Goal: Task Accomplishment & Management: Manage account settings

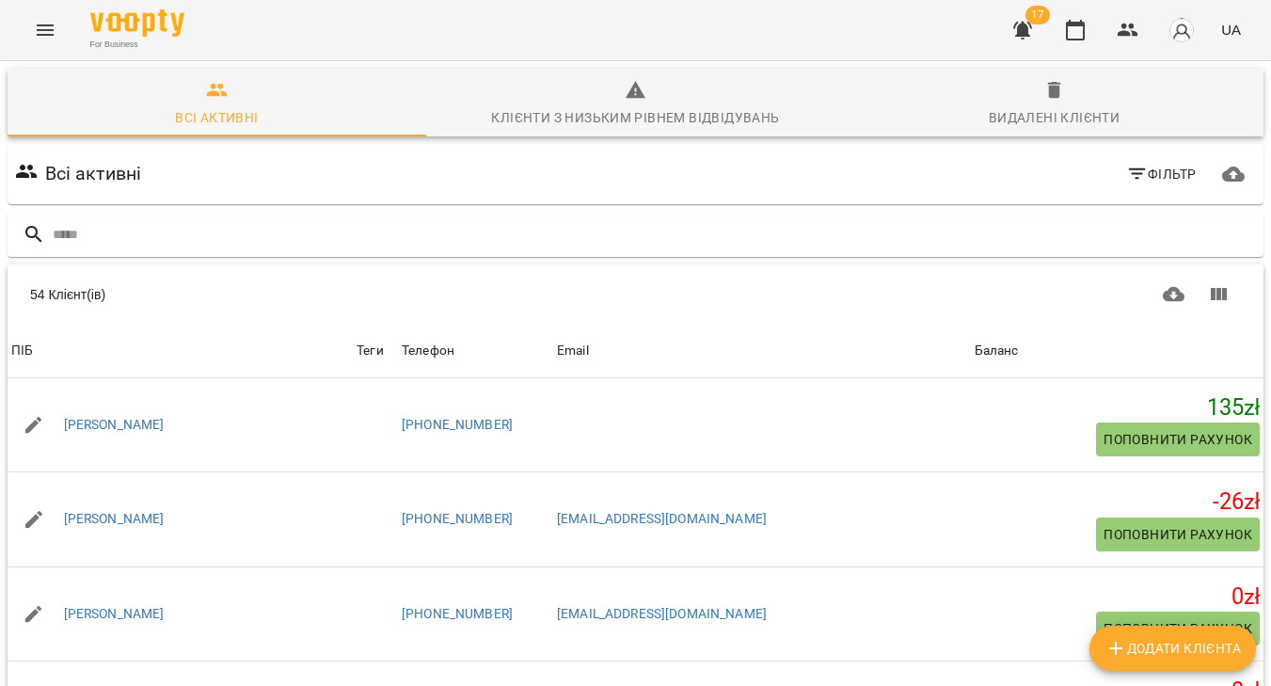
click at [50, 37] on icon "Menu" at bounding box center [45, 30] width 23 height 23
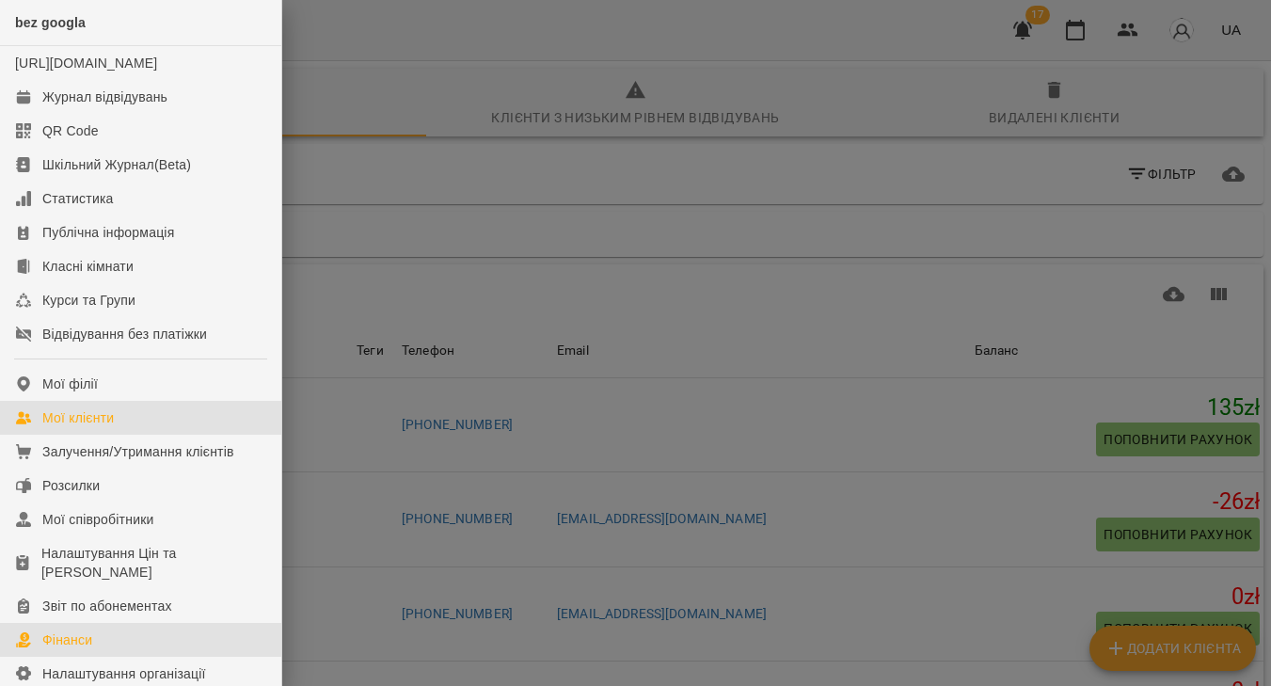
click at [114, 650] on link "Фінанси" at bounding box center [140, 640] width 281 height 34
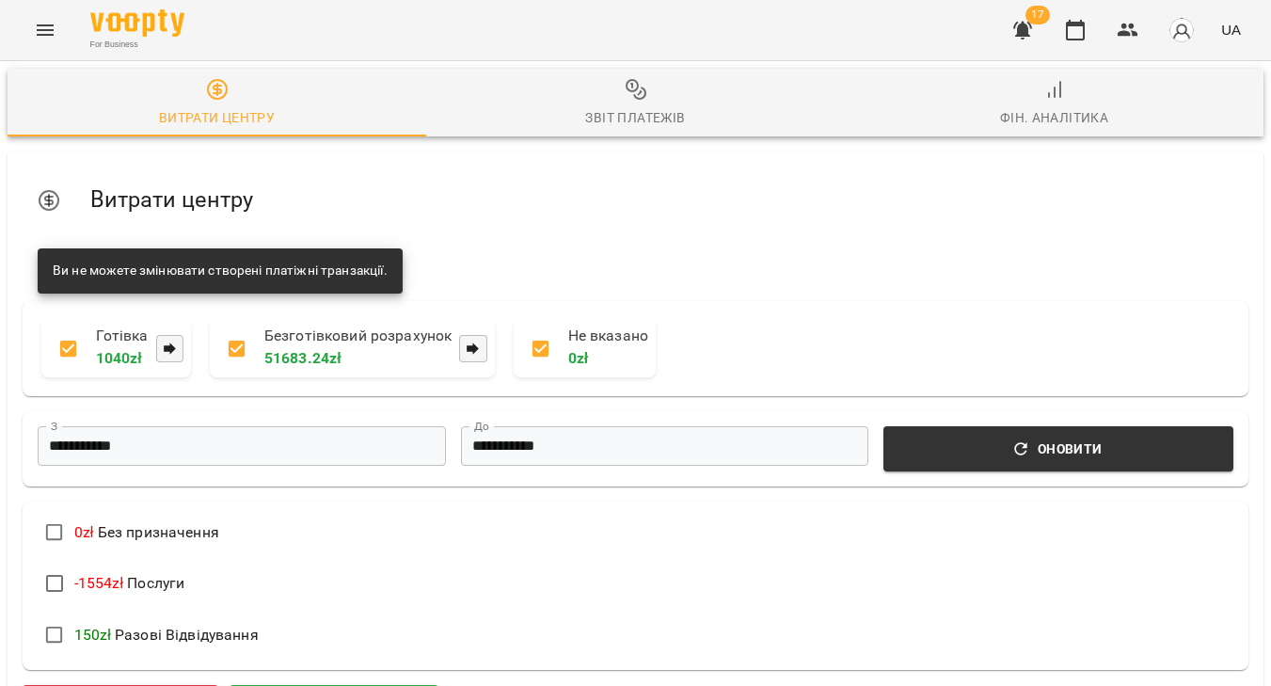
scroll to position [326, 0]
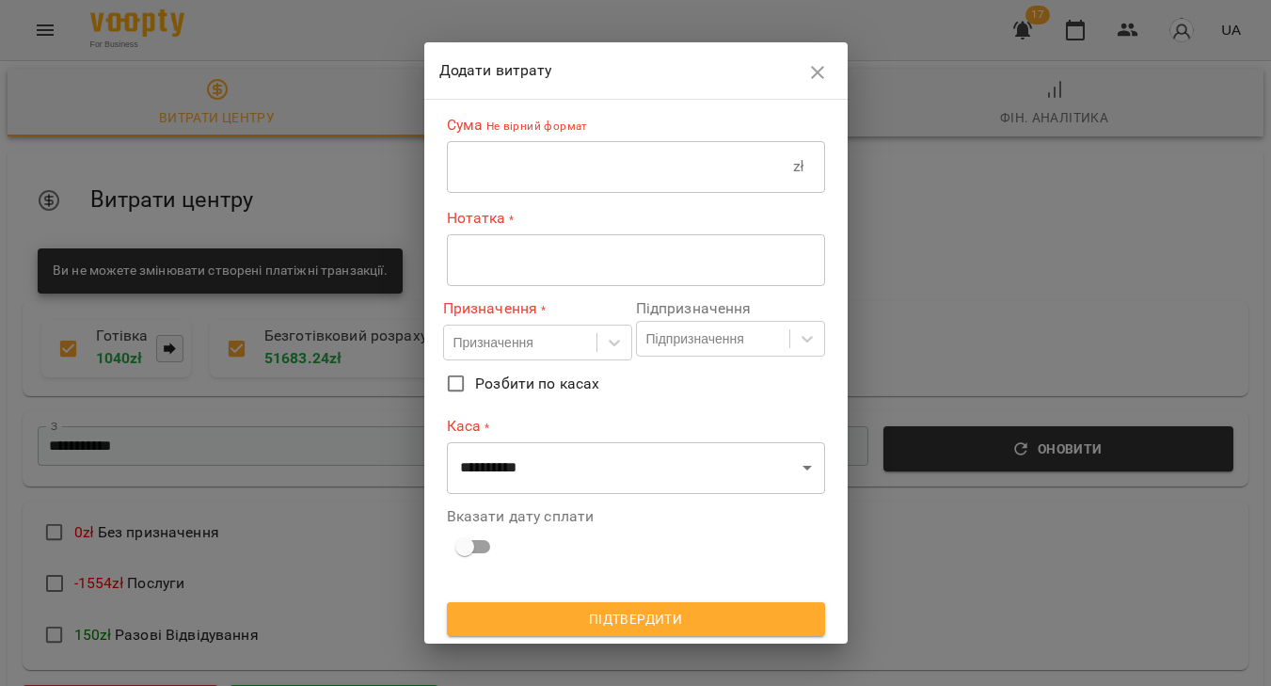
click at [525, 180] on input "text" at bounding box center [620, 166] width 346 height 53
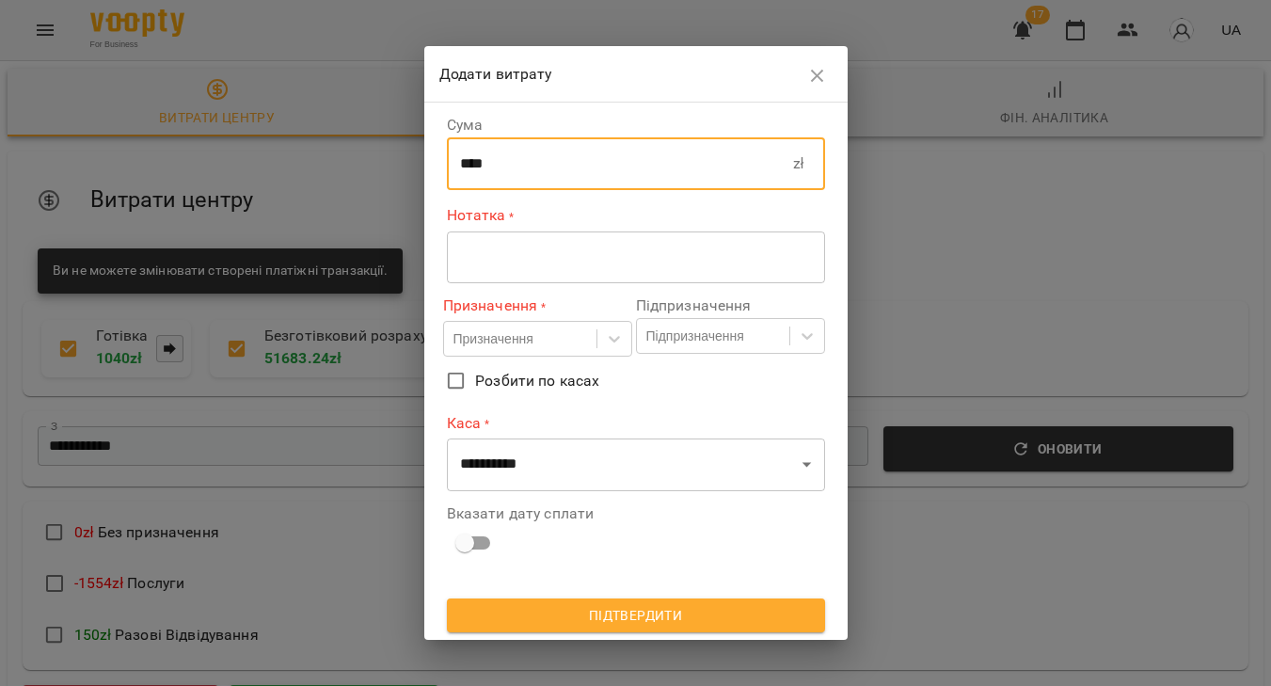
type input "****"
click at [528, 278] on div "* ​" at bounding box center [636, 256] width 378 height 53
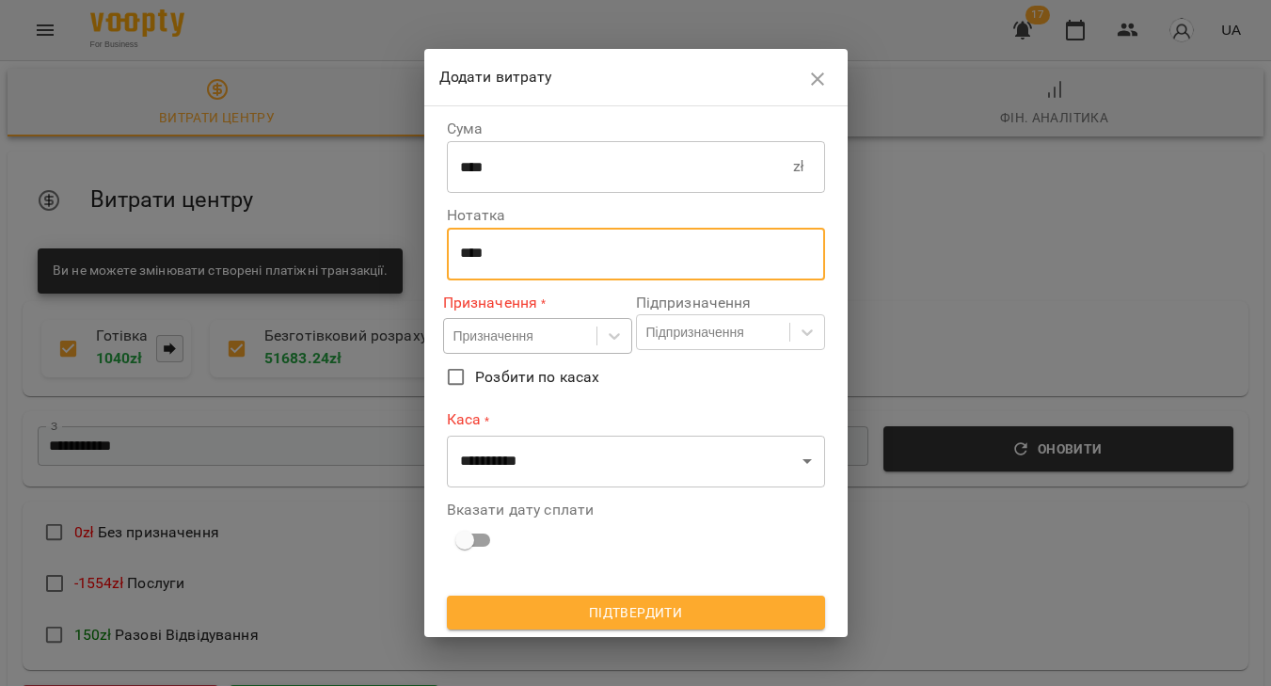
type textarea "****"
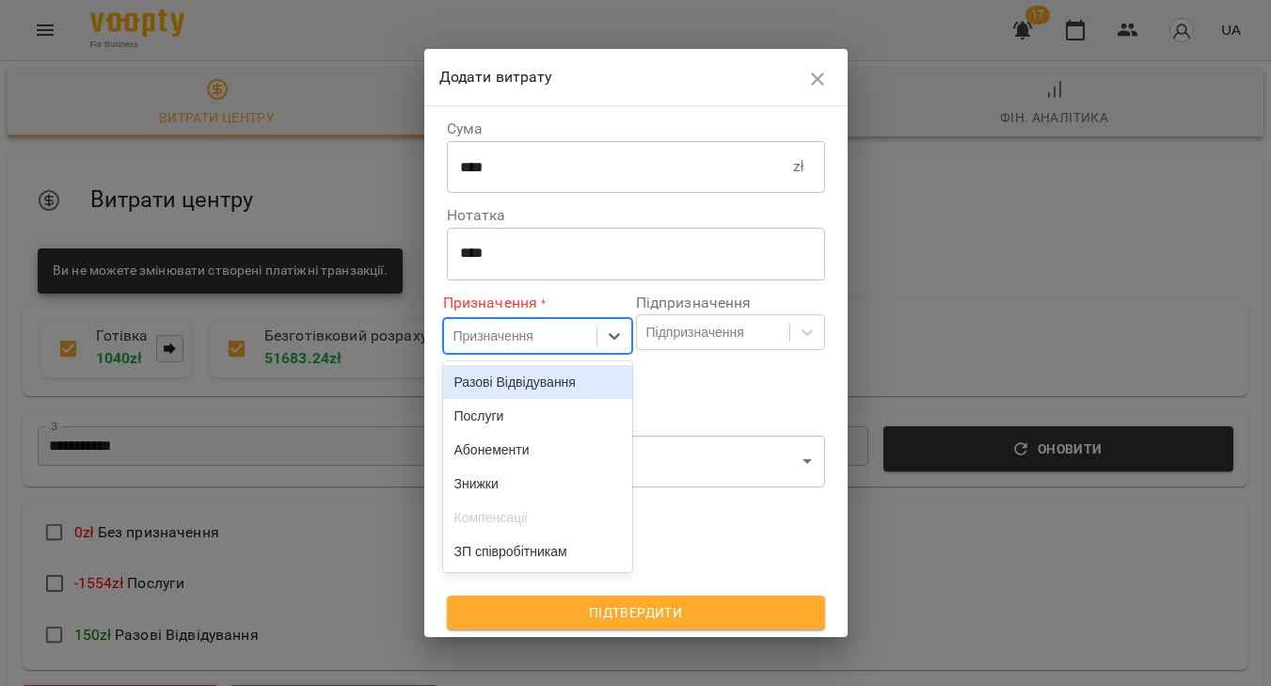
click at [548, 336] on div "Призначення" at bounding box center [520, 335] width 152 height 31
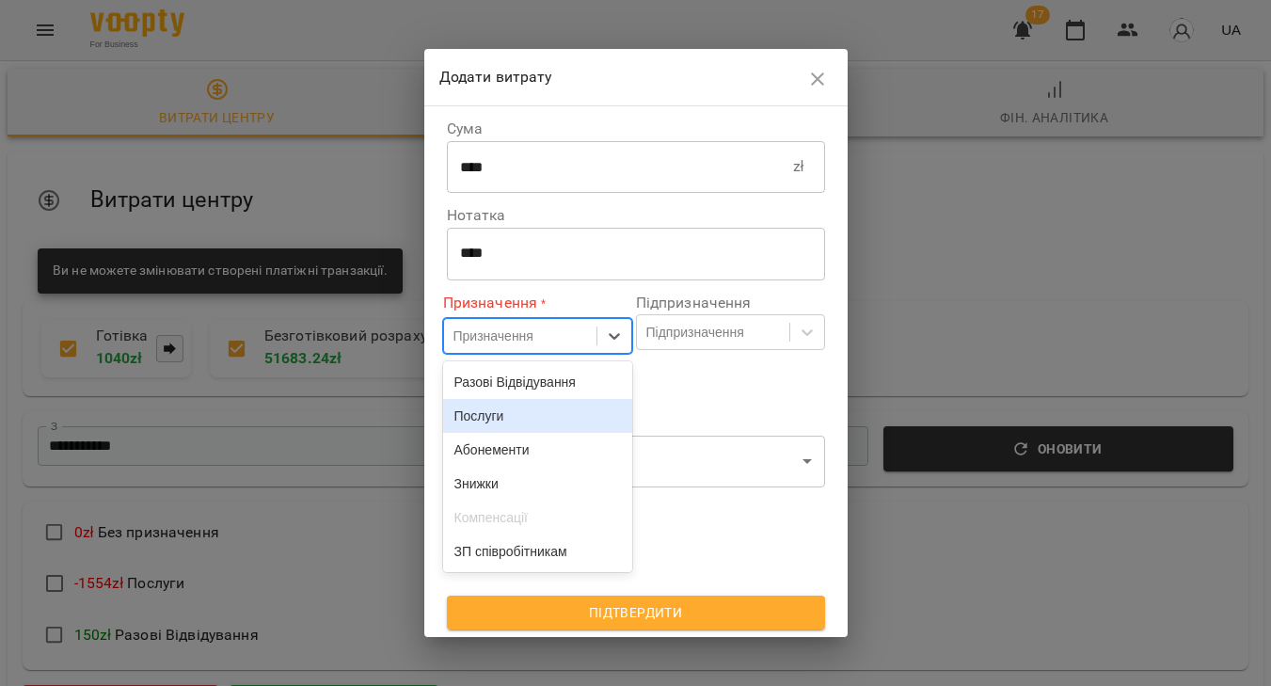
click at [518, 431] on div "Послуги" at bounding box center [537, 416] width 189 height 34
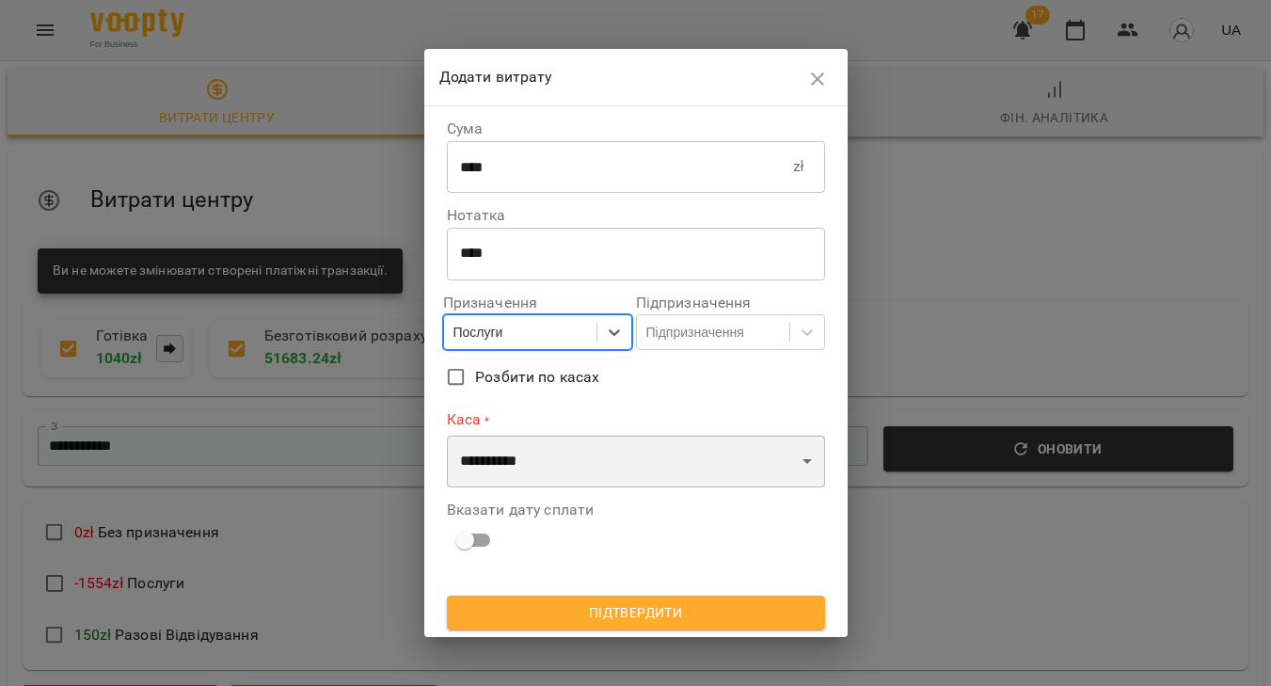
click at [546, 468] on select "**********" at bounding box center [636, 461] width 378 height 53
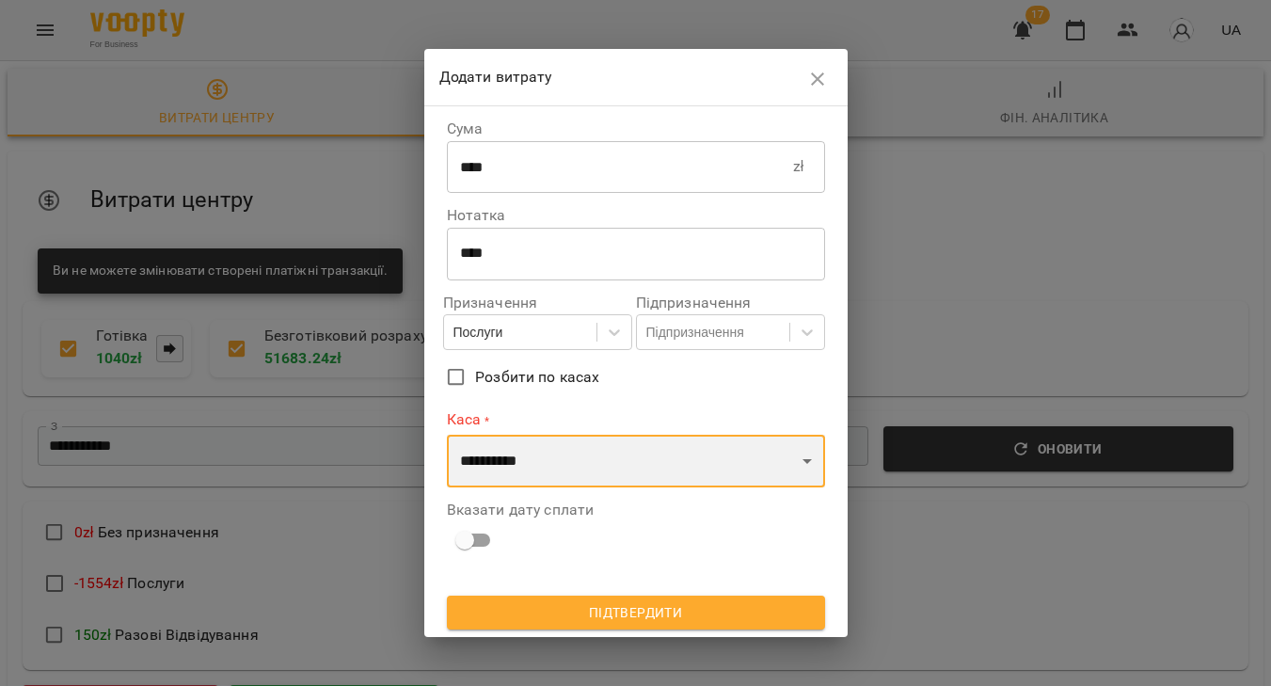
select select "****"
click at [447, 435] on select "**********" at bounding box center [636, 461] width 378 height 53
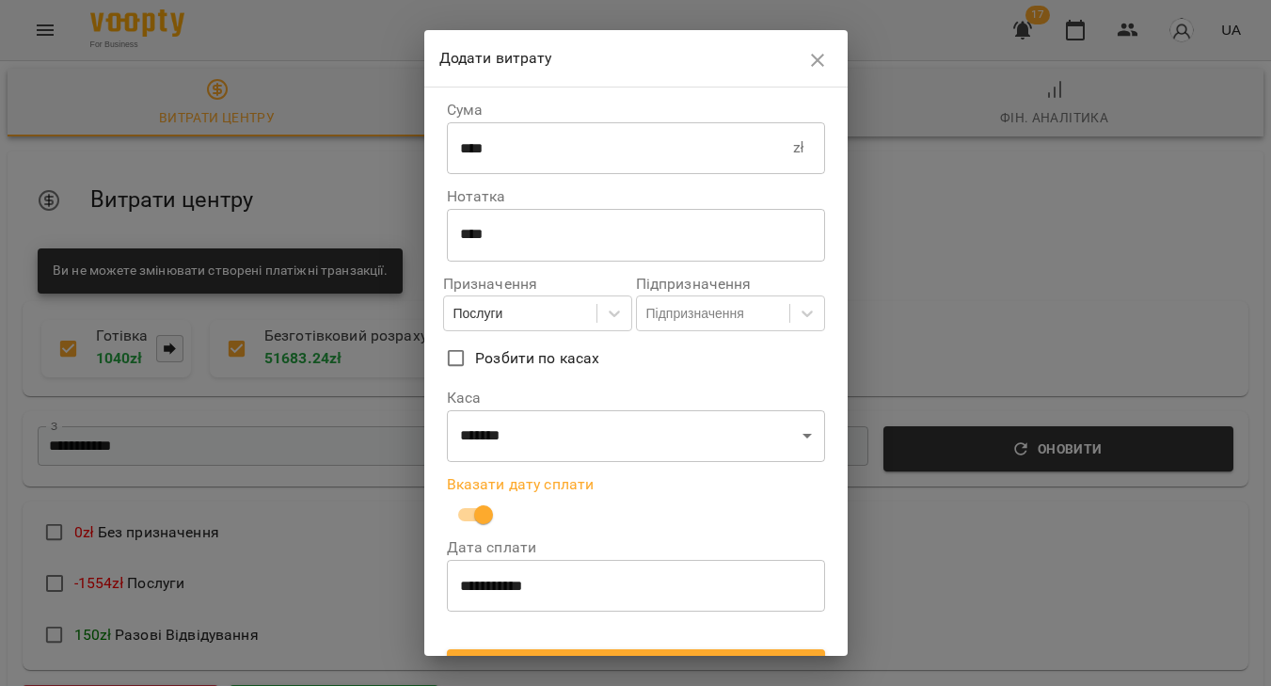
scroll to position [35, 0]
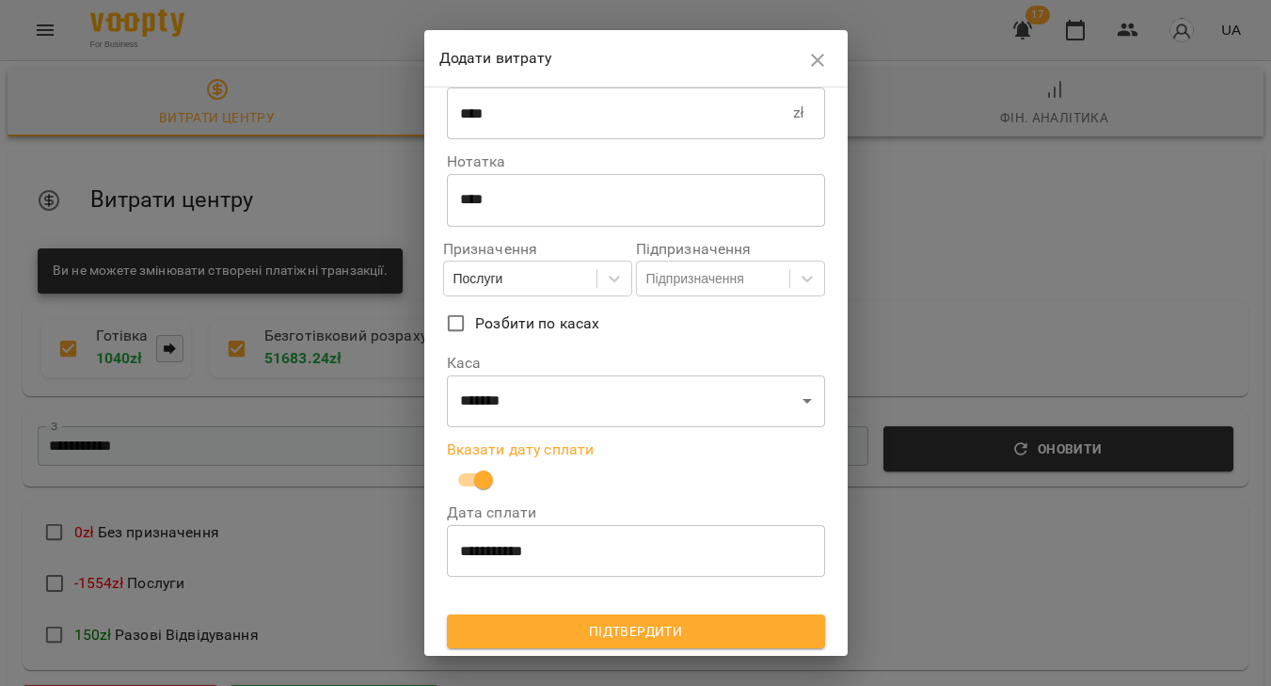
click at [587, 632] on span "Підтвердити" at bounding box center [636, 631] width 348 height 23
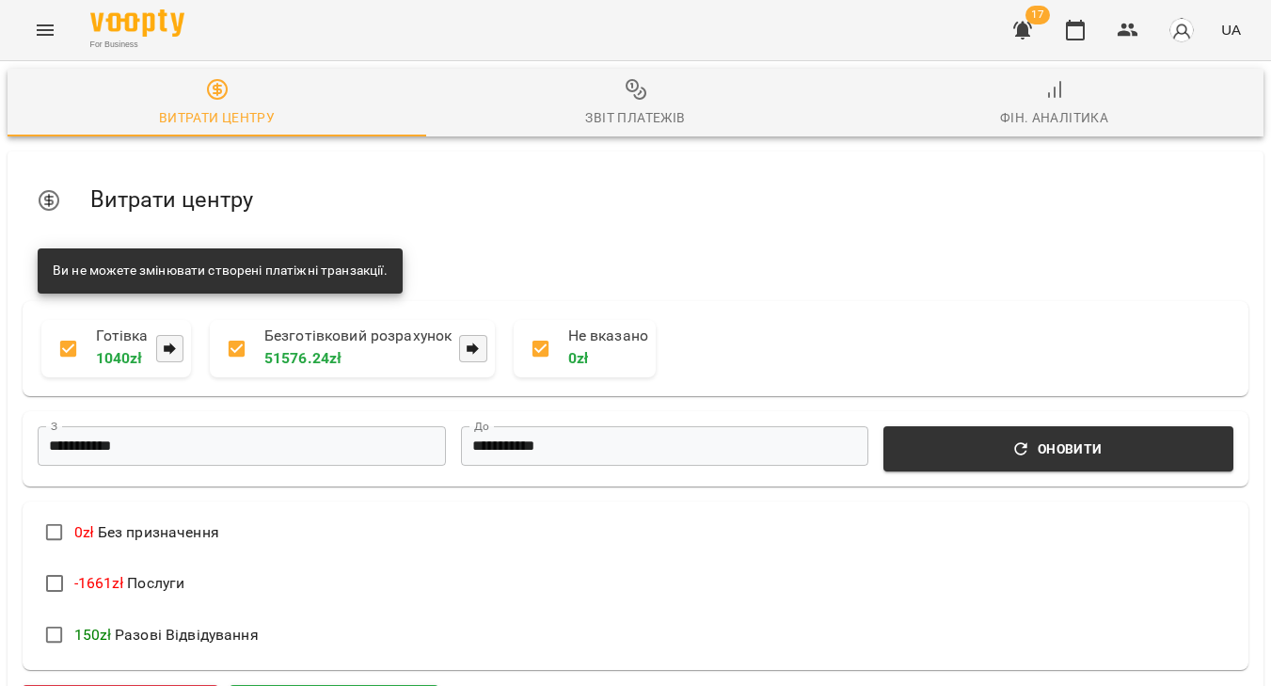
scroll to position [0, 0]
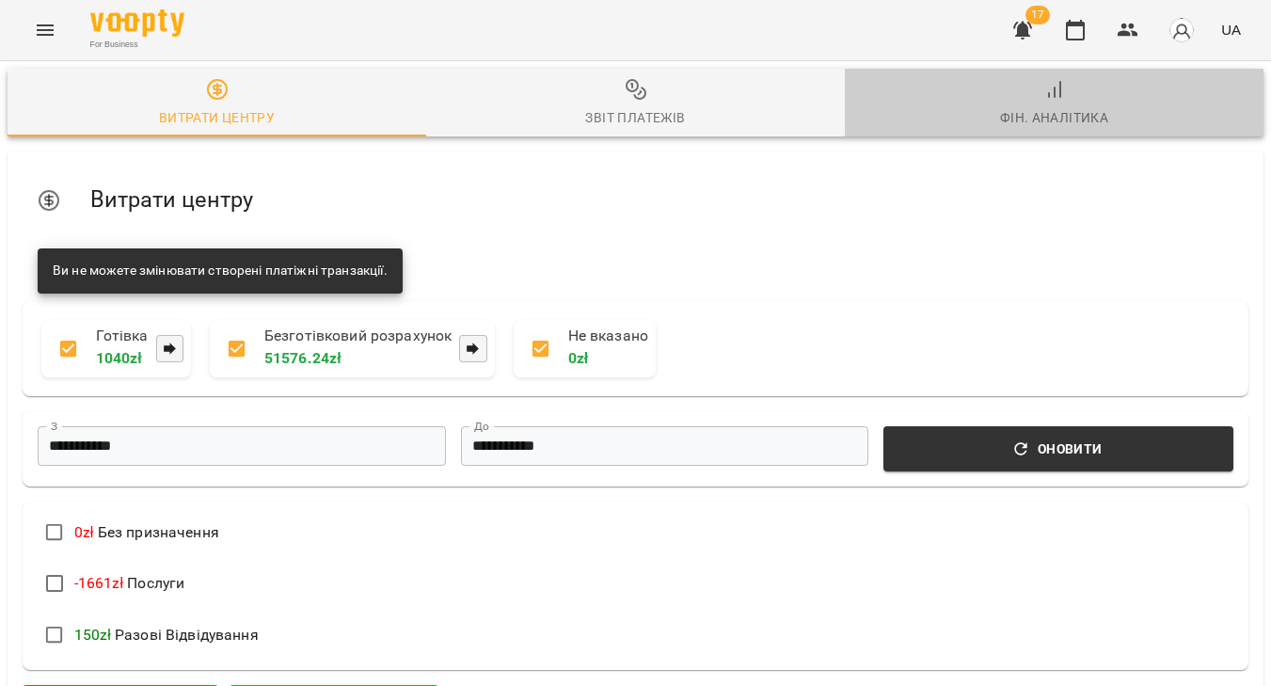
drag, startPoint x: 1037, startPoint y: 107, endPoint x: 1037, endPoint y: 123, distance: 16.0
click at [1037, 107] on div "Фін. Аналітика" at bounding box center [1054, 117] width 109 height 23
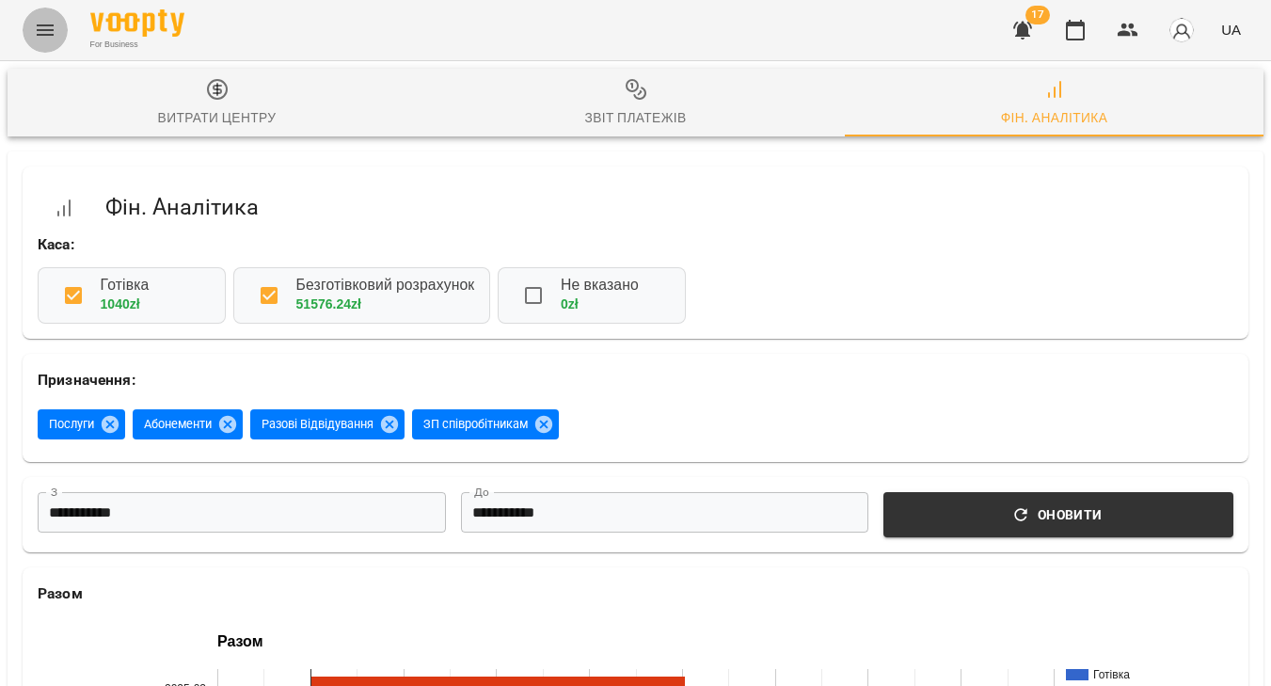
click at [48, 33] on icon "Menu" at bounding box center [45, 30] width 23 height 23
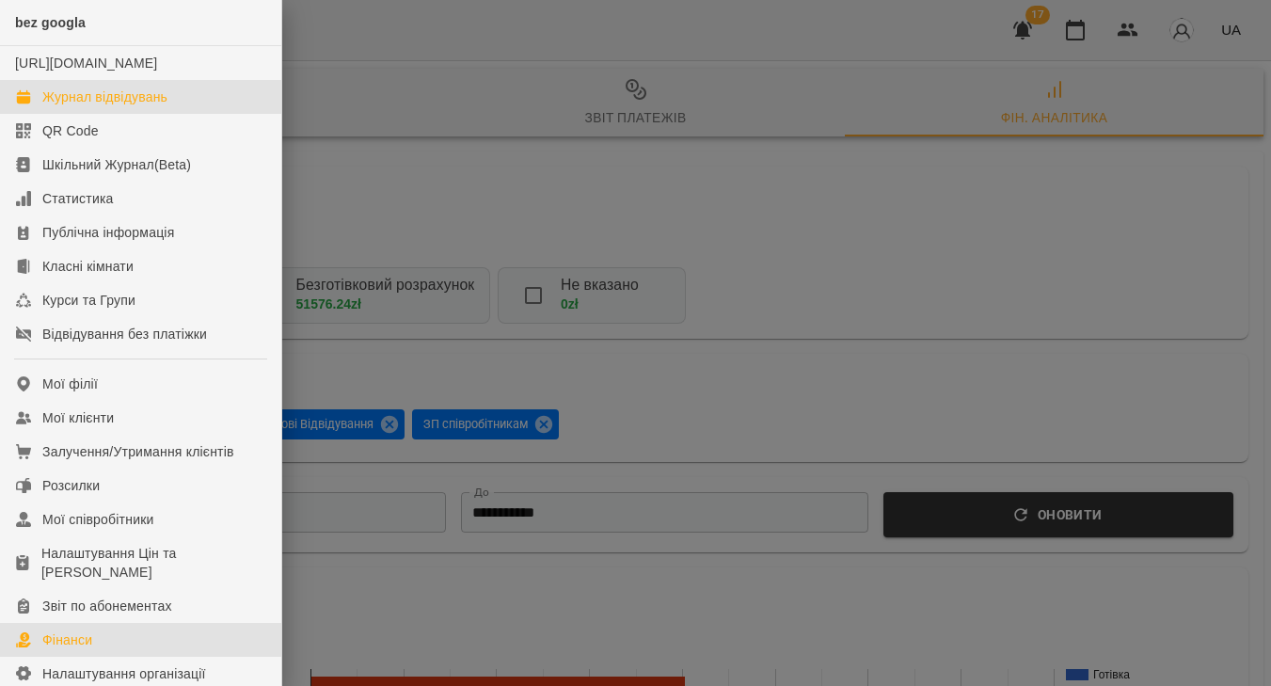
drag, startPoint x: 110, startPoint y: 120, endPoint x: 570, endPoint y: 152, distance: 461.2
click at [110, 106] on div "Журнал відвідувань" at bounding box center [104, 96] width 125 height 19
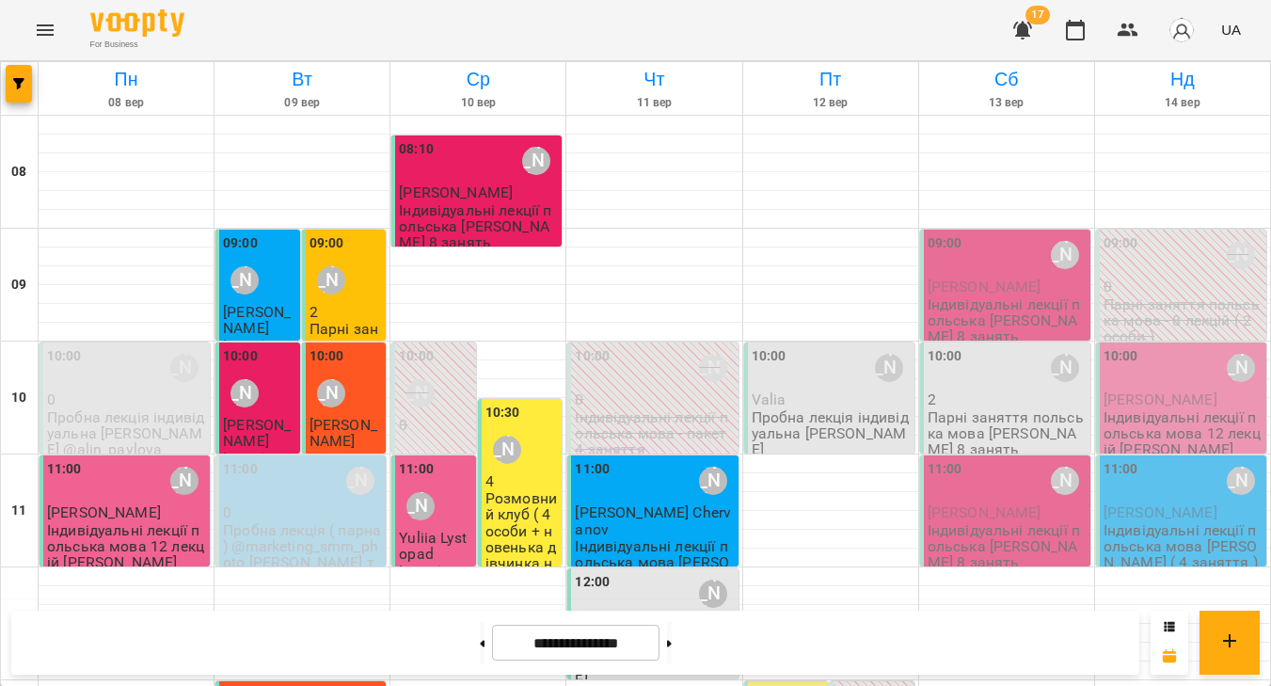
click at [791, 393] on p "Valia" at bounding box center [831, 399] width 159 height 16
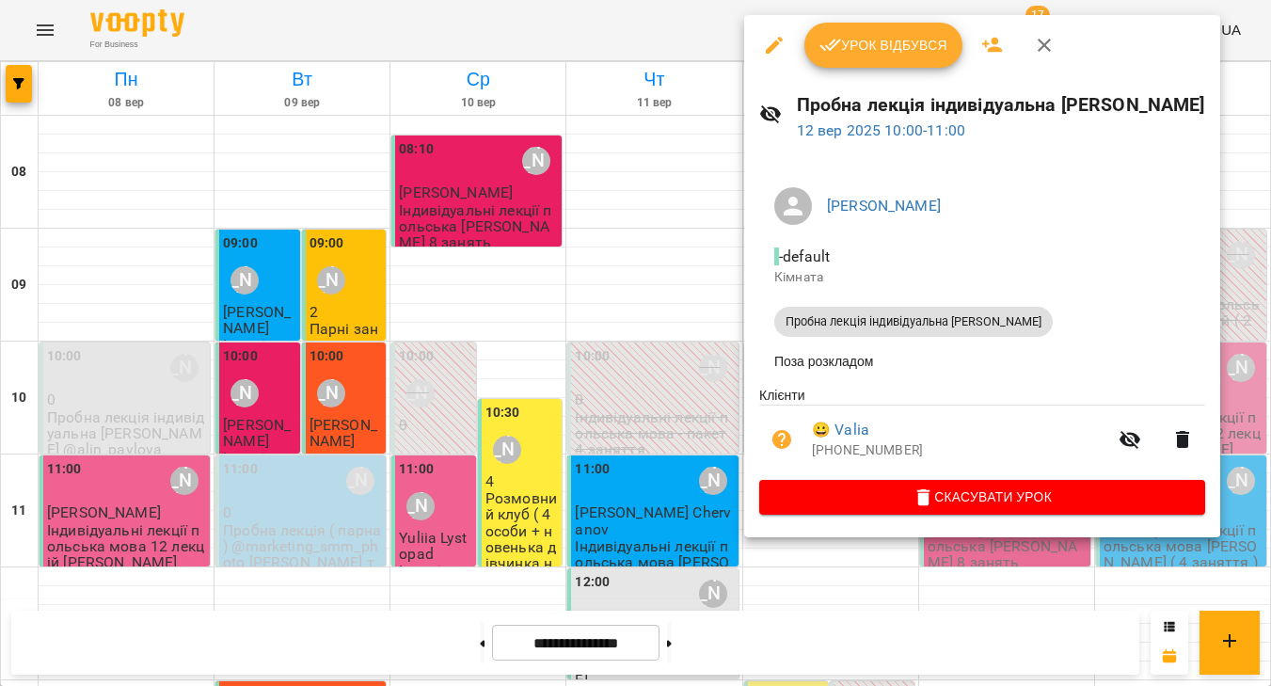
click at [886, 63] on button "Урок відбувся" at bounding box center [883, 45] width 158 height 45
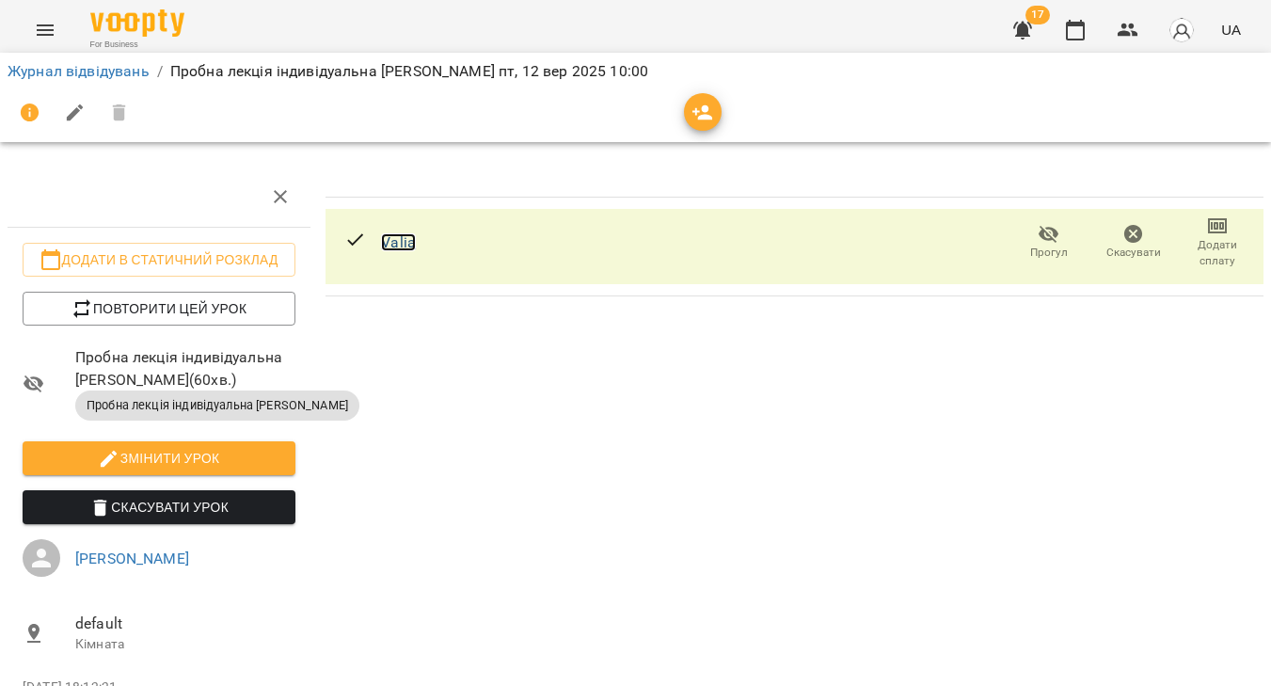
click at [399, 244] on link "Valia" at bounding box center [398, 242] width 35 height 18
click at [1224, 251] on span "Додати сплату" at bounding box center [1217, 253] width 62 height 32
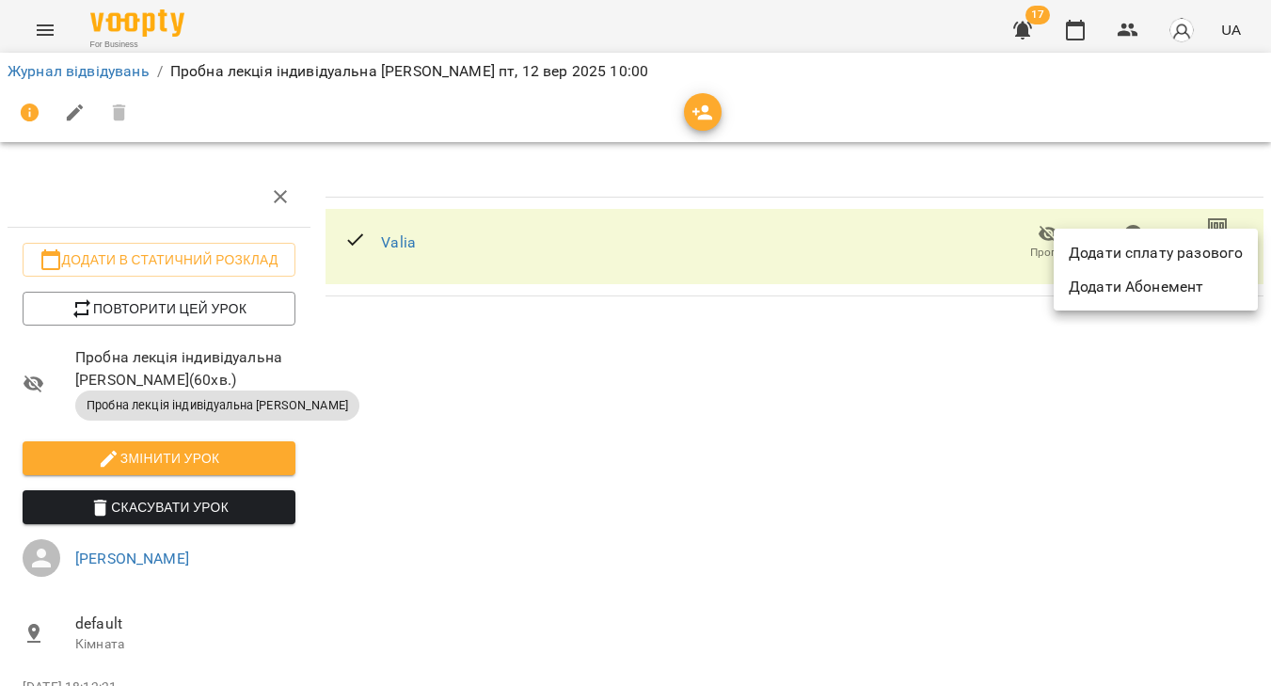
drag, startPoint x: 1164, startPoint y: 247, endPoint x: 940, endPoint y: 395, distance: 268.2
click at [1164, 247] on li "Додати сплату разового" at bounding box center [1156, 253] width 204 height 34
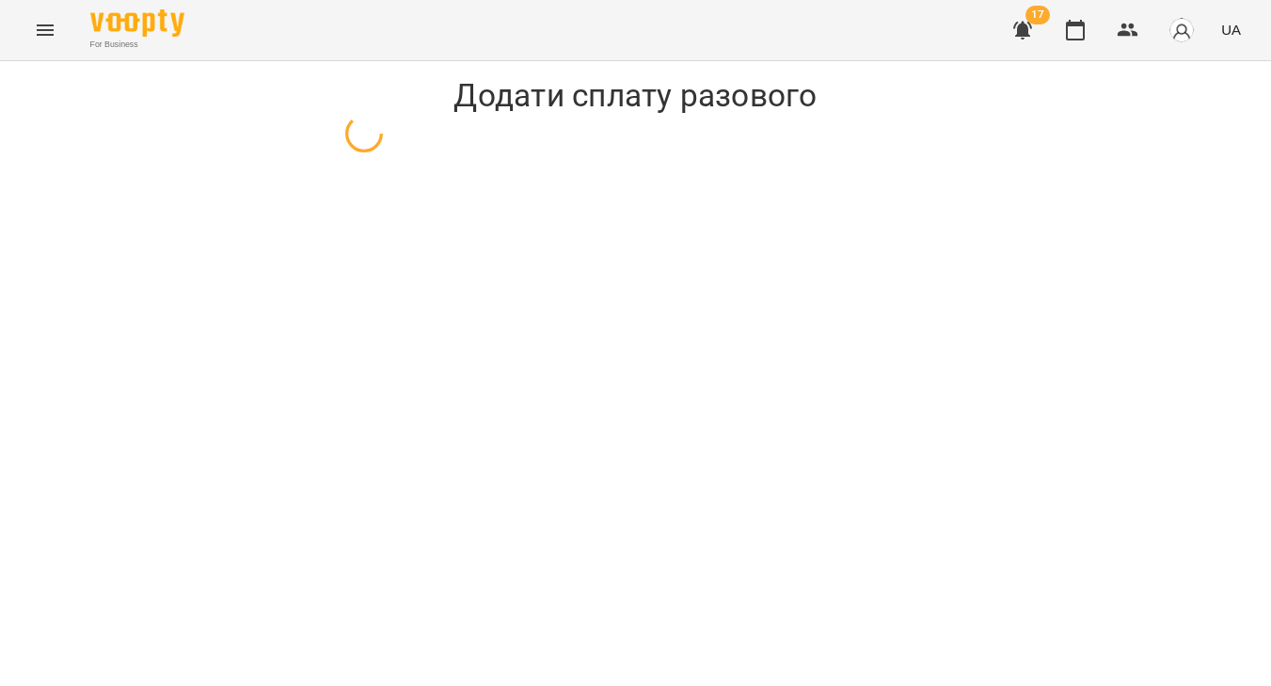
select select "**********"
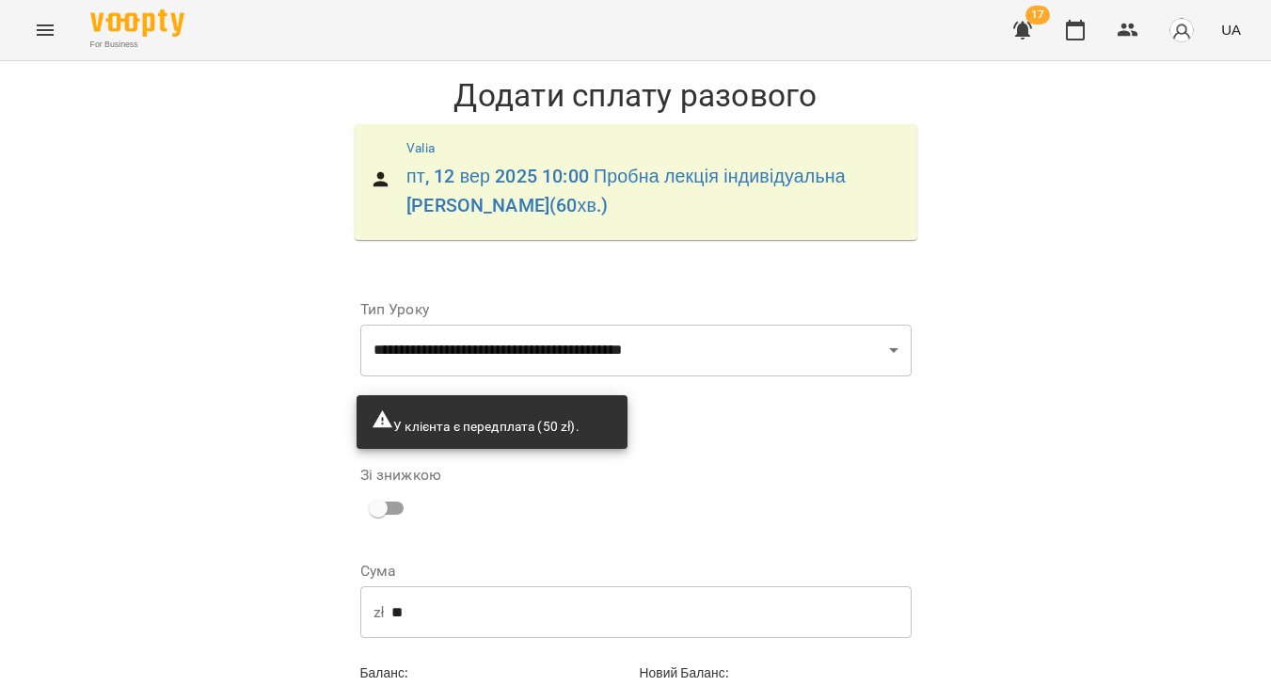
scroll to position [97, 0]
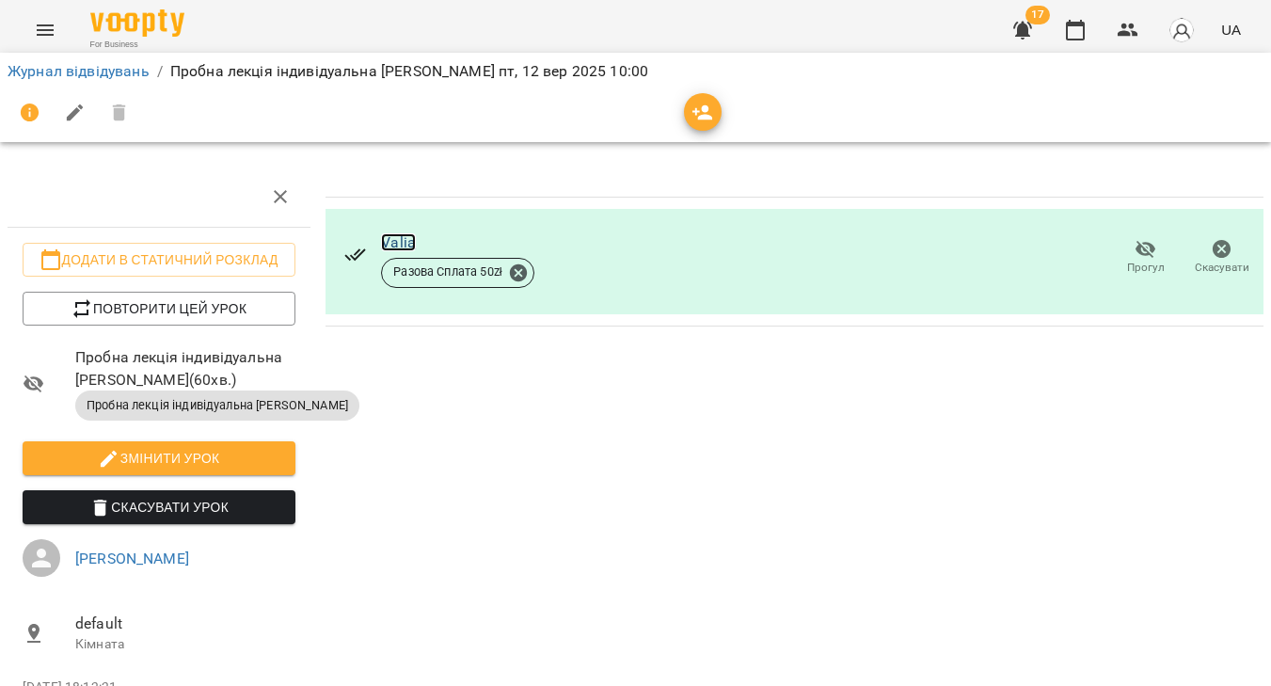
click at [404, 244] on link "Valia" at bounding box center [398, 242] width 35 height 18
click at [41, 33] on icon "Menu" at bounding box center [45, 30] width 23 height 23
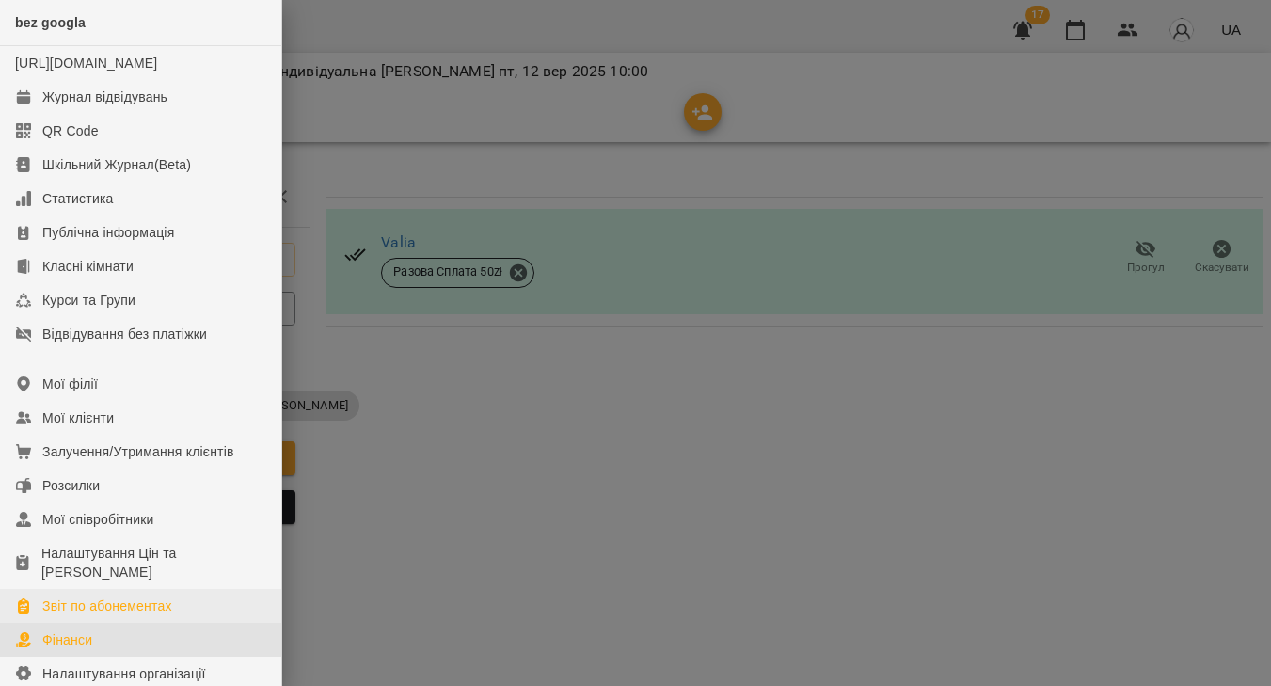
drag, startPoint x: 97, startPoint y: 652, endPoint x: 212, endPoint y: 616, distance: 120.2
click at [97, 652] on link "Фінанси" at bounding box center [140, 640] width 281 height 34
